Goal: Transaction & Acquisition: Purchase product/service

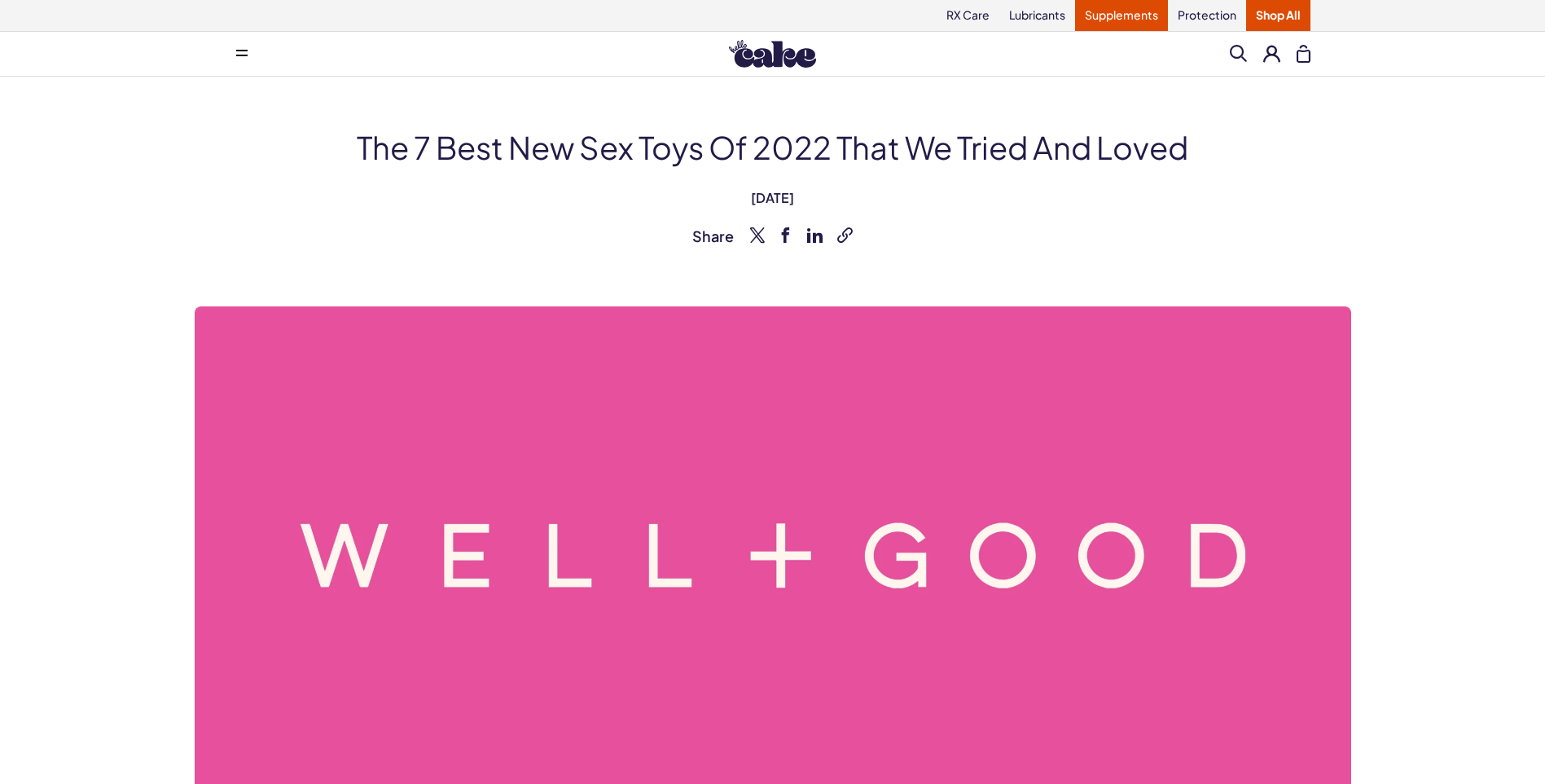
click at [1115, 8] on link "Supplements" at bounding box center [1122, 15] width 93 height 31
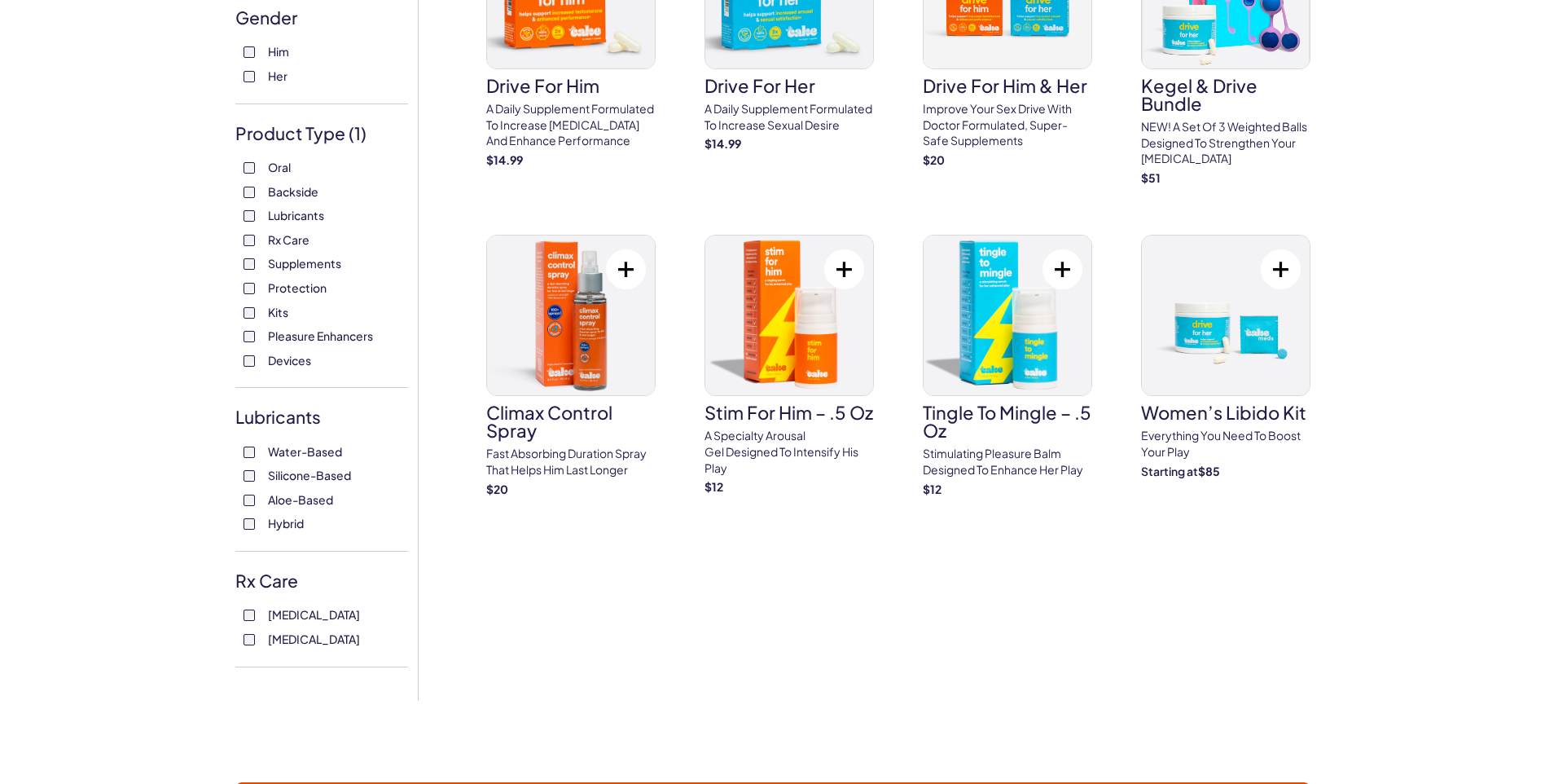
scroll to position [244, 0]
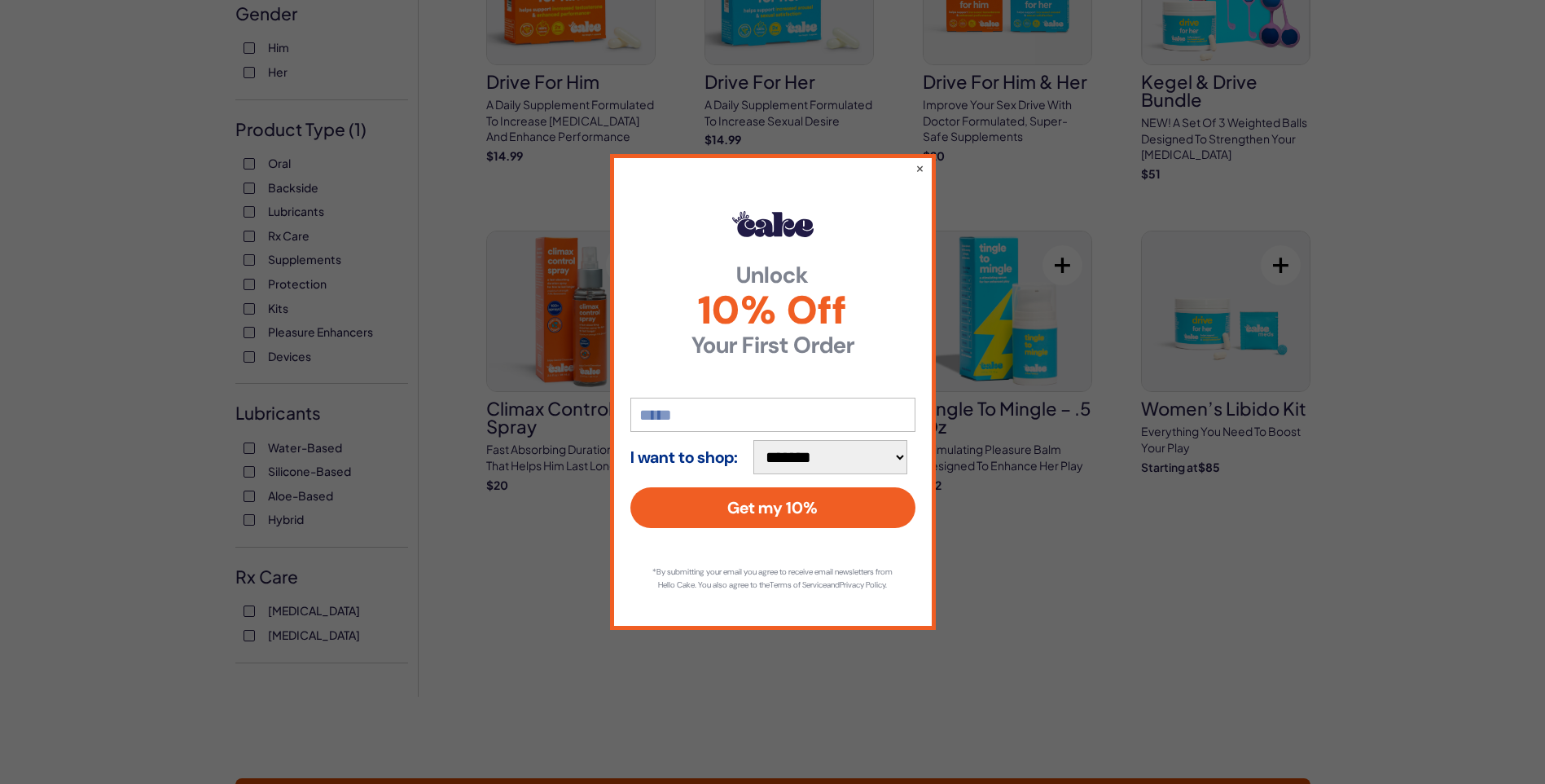
drag, startPoint x: 918, startPoint y: 158, endPoint x: 875, endPoint y: 176, distance: 46.6
click at [919, 160] on button "×" at bounding box center [920, 168] width 9 height 16
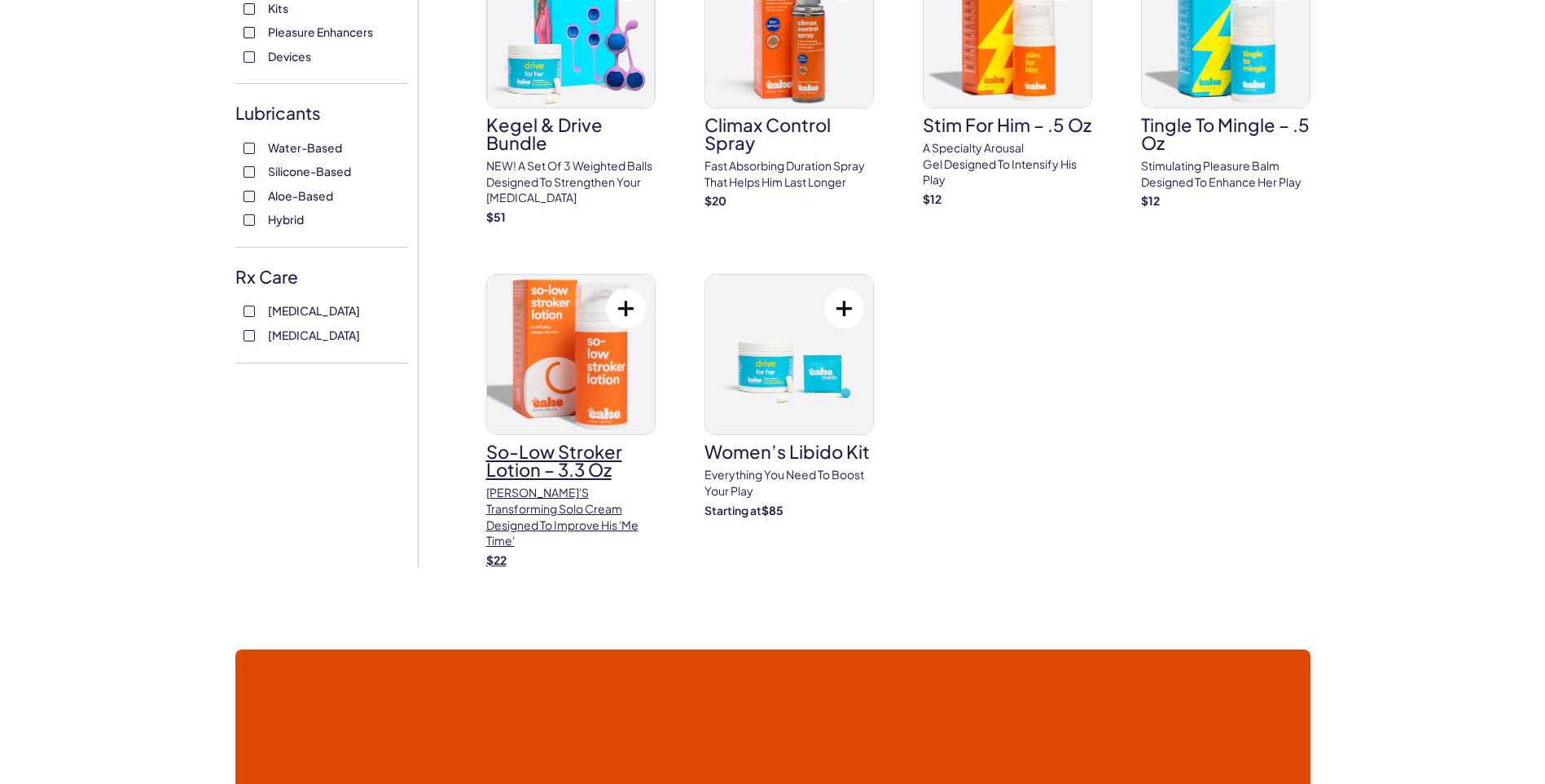
scroll to position [571, 0]
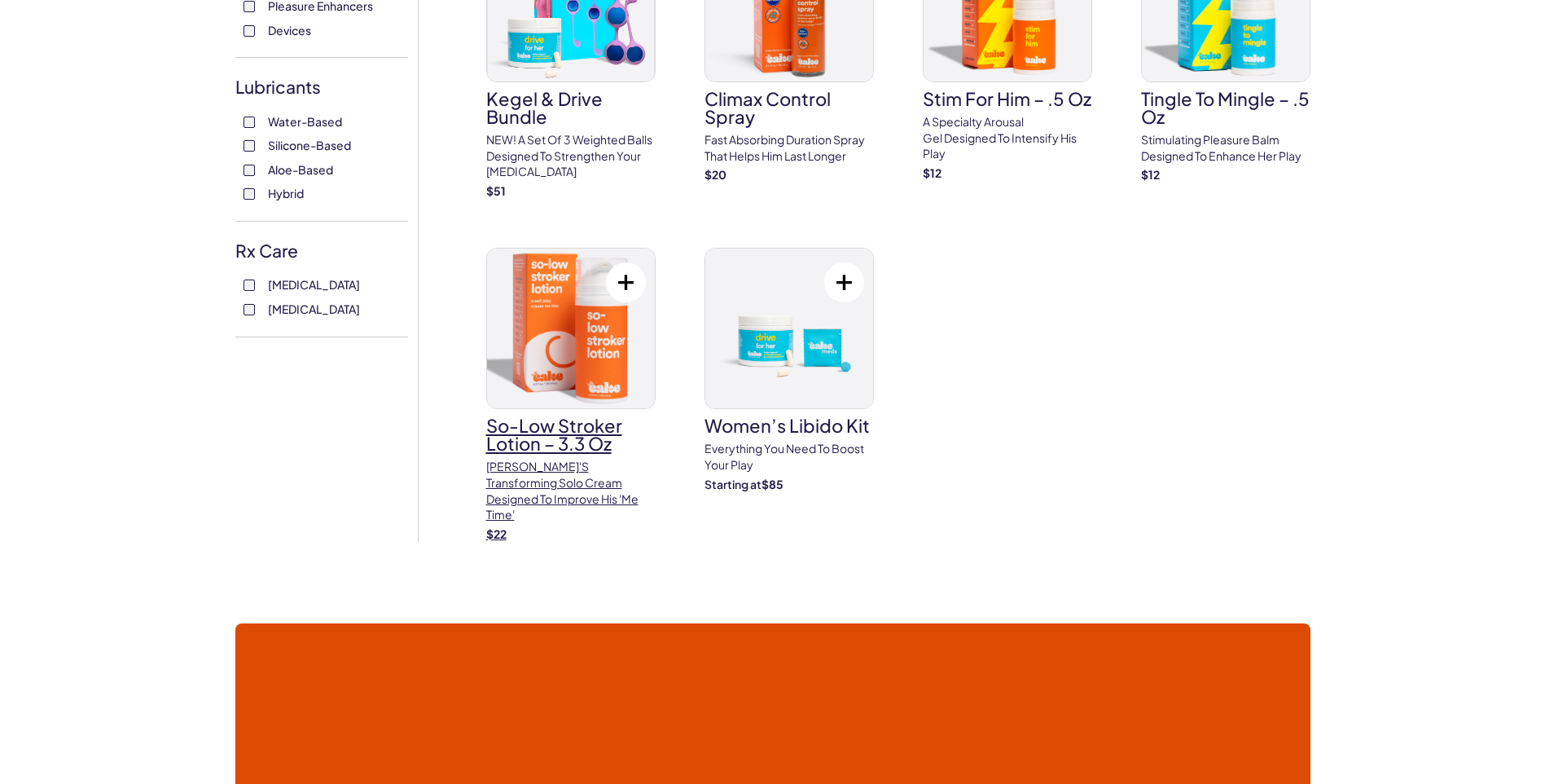
click at [564, 321] on img at bounding box center [571, 329] width 168 height 160
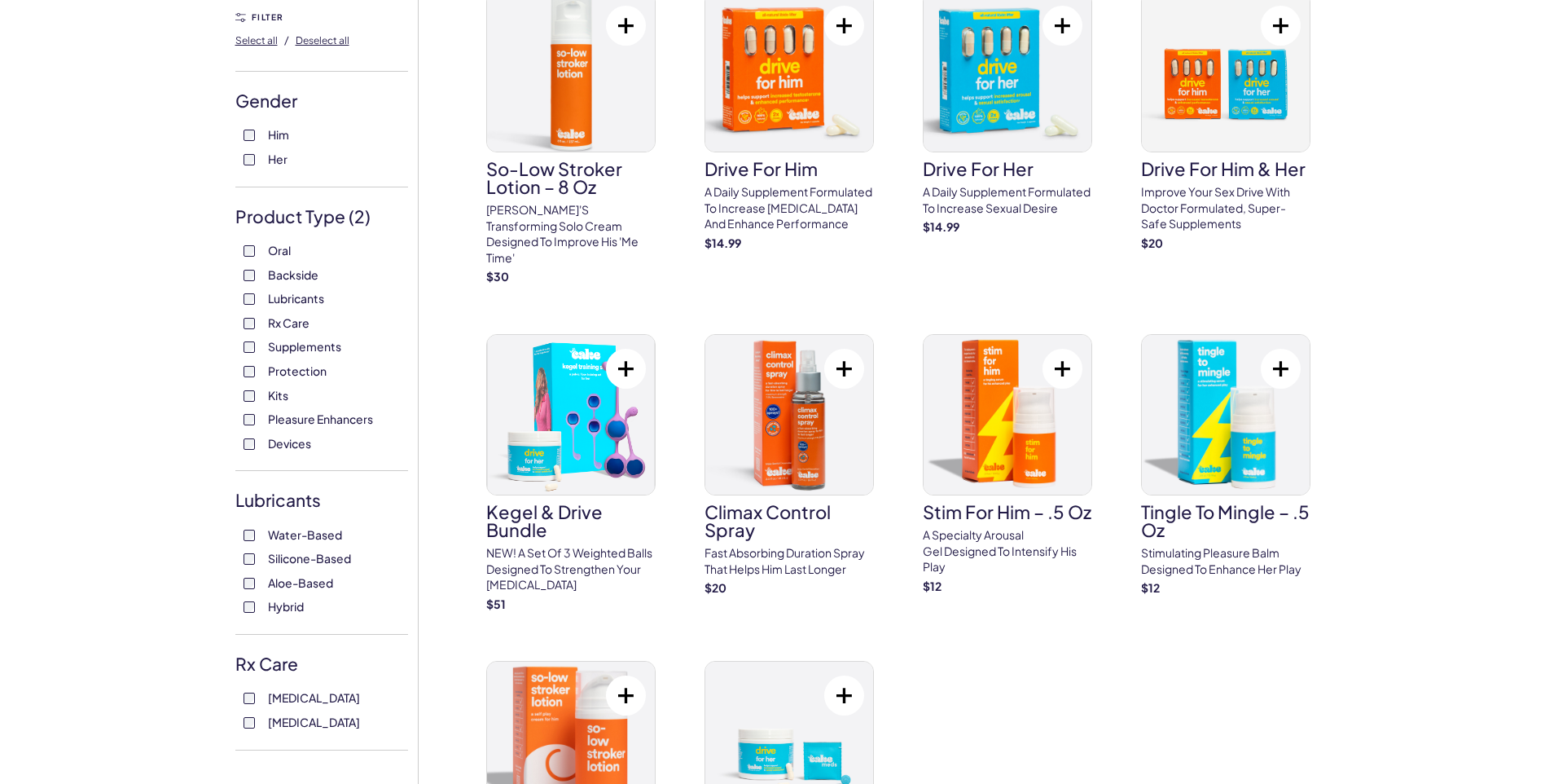
scroll to position [0, 0]
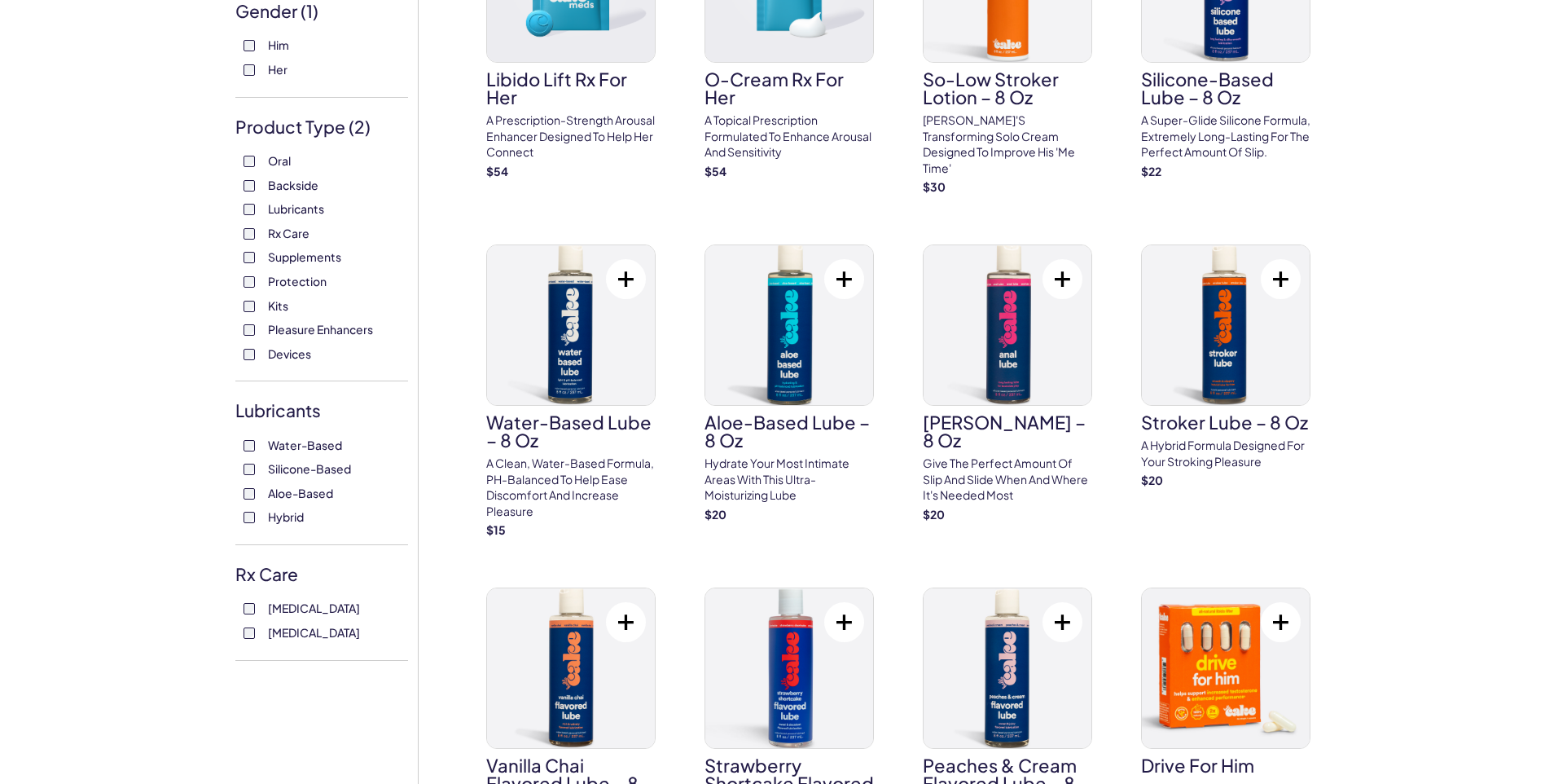
scroll to position [244, 0]
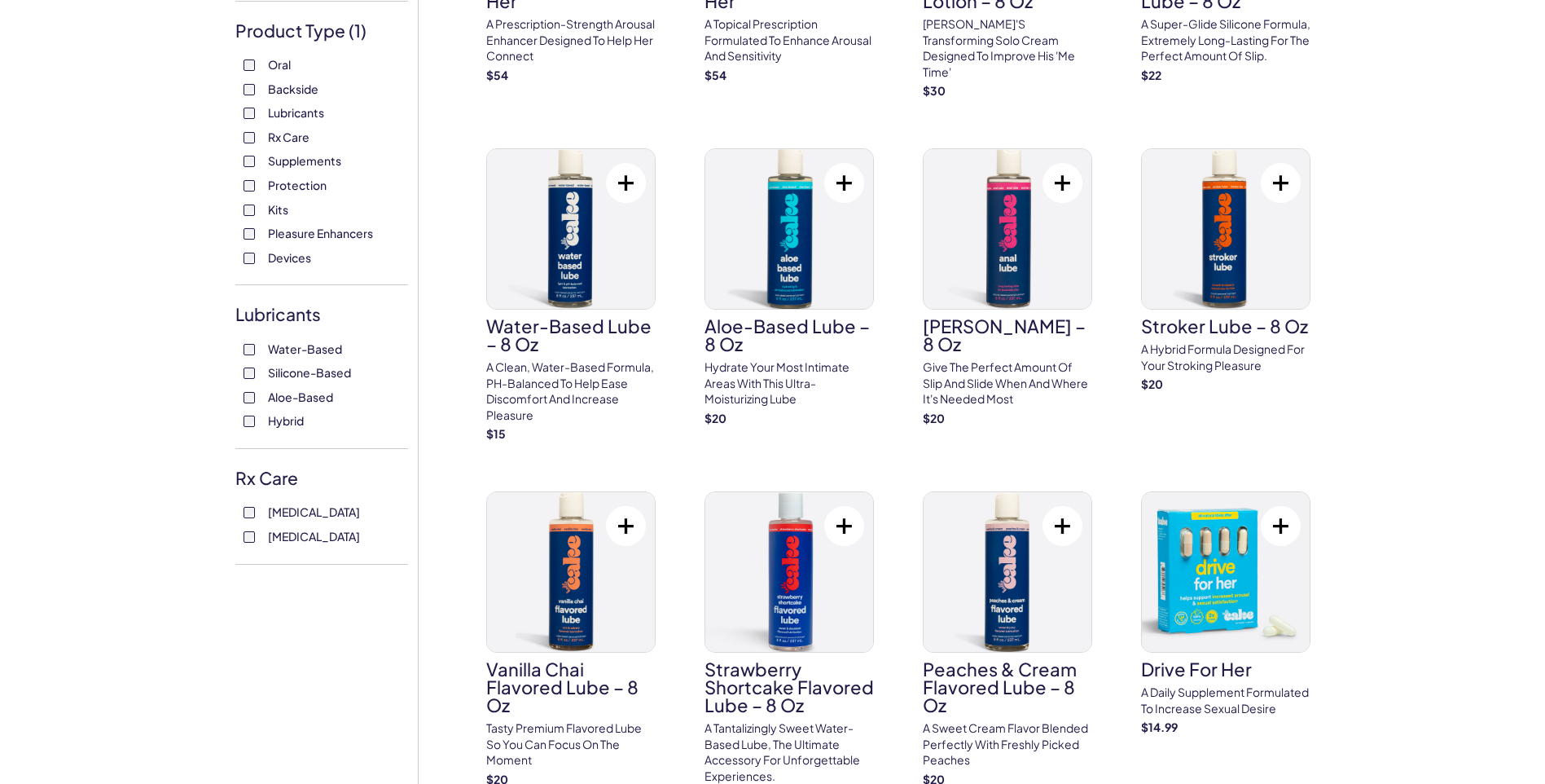
scroll to position [82, 0]
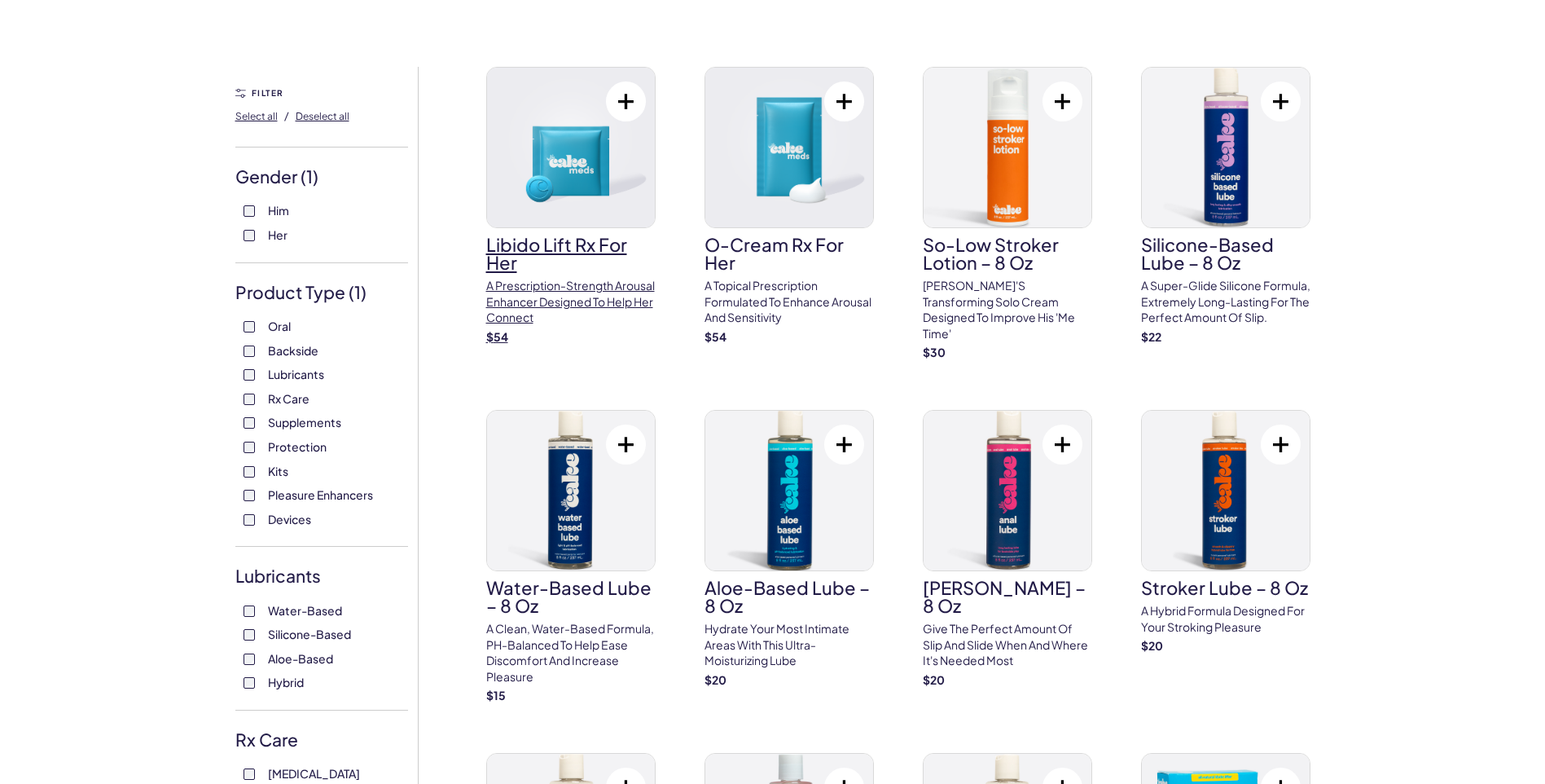
click at [567, 169] on img at bounding box center [571, 148] width 168 height 160
